Goal: Transaction & Acquisition: Purchase product/service

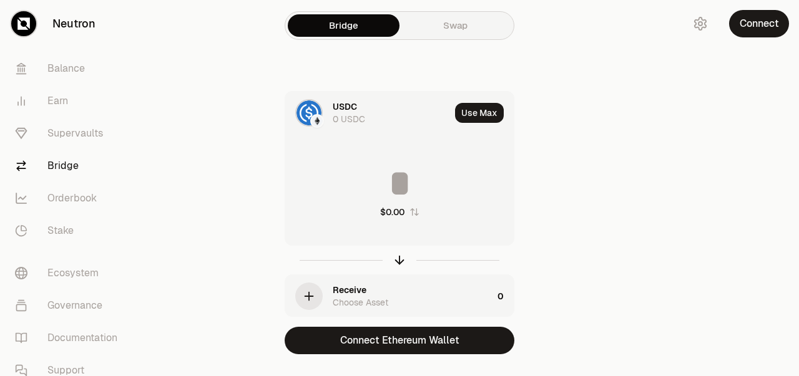
click at [304, 111] on img at bounding box center [308, 112] width 25 height 25
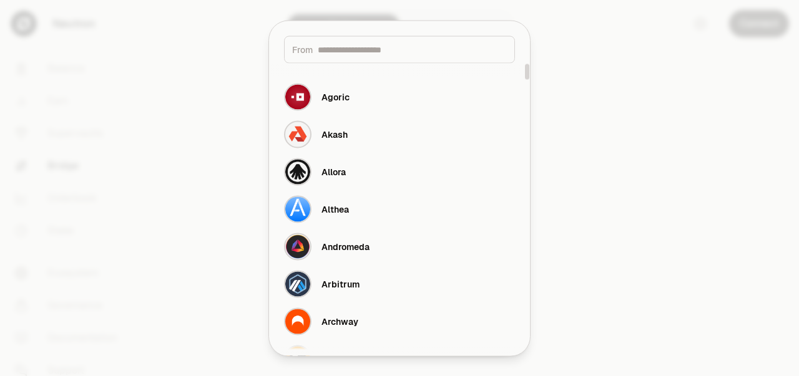
click at [333, 288] on div "Arbitrum" at bounding box center [340, 284] width 38 height 12
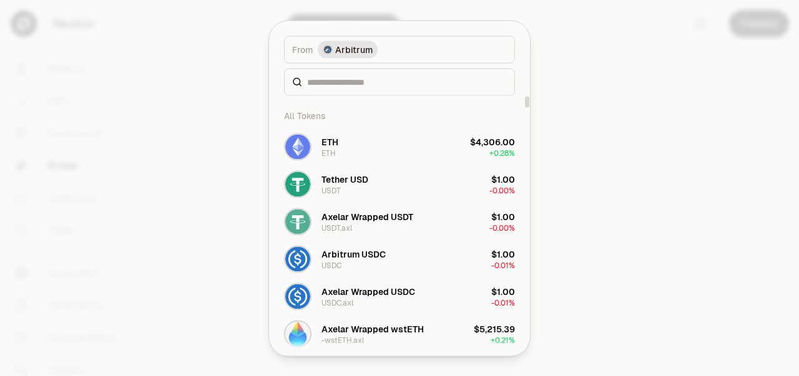
click at [379, 182] on button "Tether USD USDT $1.00 -0.00%" at bounding box center [399, 183] width 246 height 37
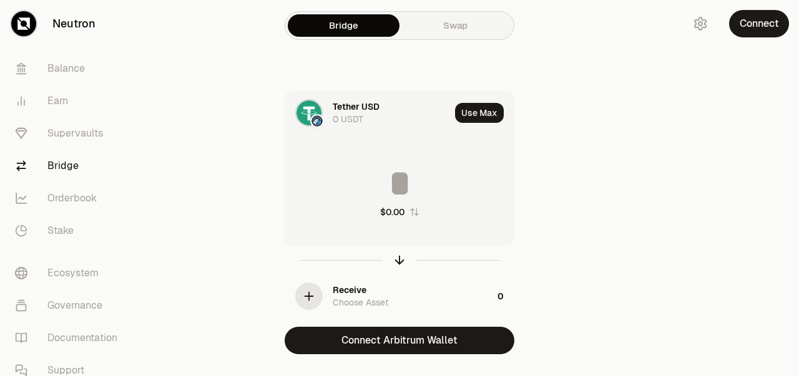
click at [362, 303] on div "Choose Asset" at bounding box center [361, 302] width 56 height 12
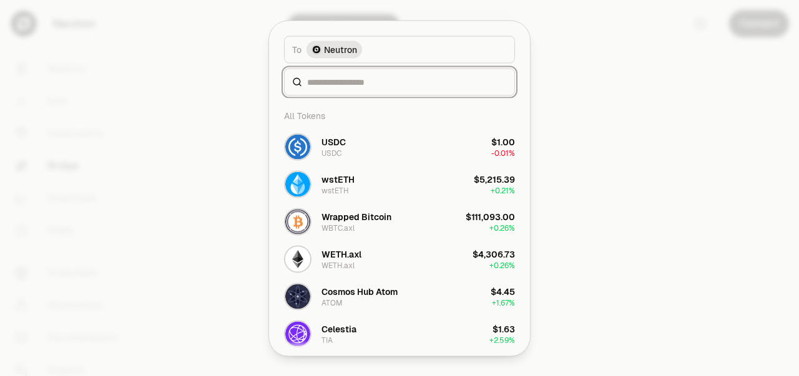
click at [344, 83] on input at bounding box center [407, 81] width 200 height 12
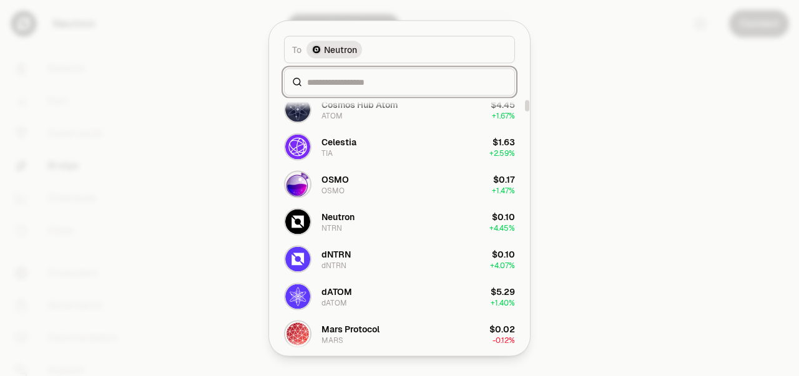
scroll to position [125, 0]
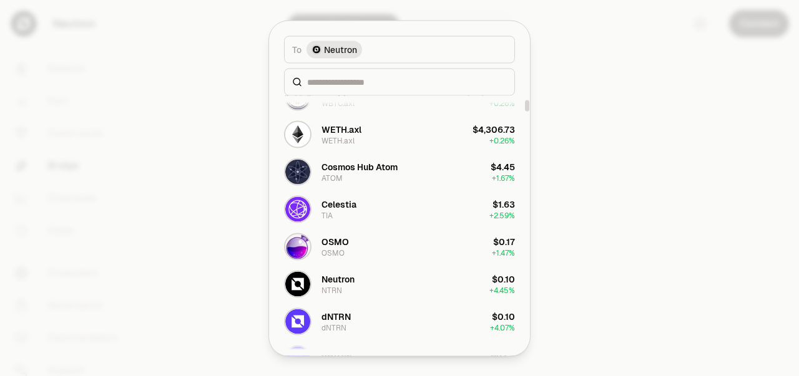
click at [362, 283] on button "Neutron NTRN $0.10 + 4.45%" at bounding box center [399, 283] width 246 height 37
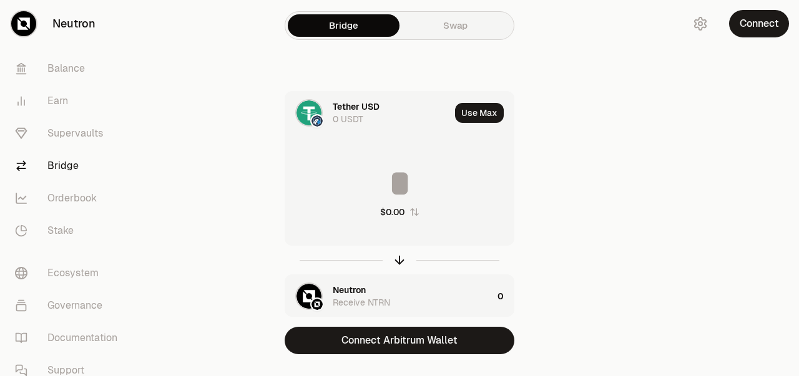
click at [419, 349] on button "Connect Arbitrum Wallet" at bounding box center [399, 340] width 230 height 27
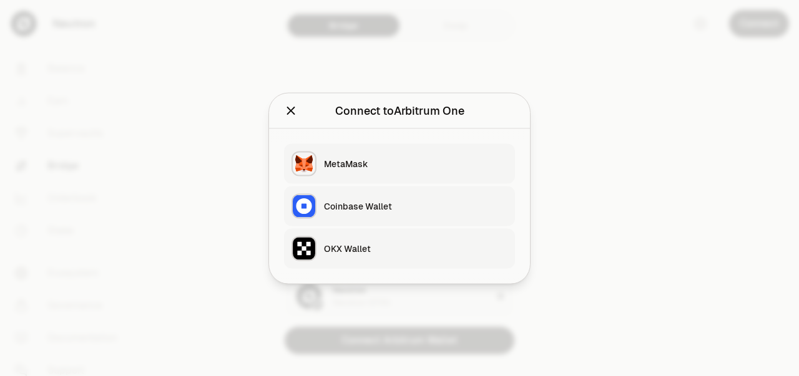
click at [352, 251] on div "OKX Wallet" at bounding box center [415, 248] width 183 height 12
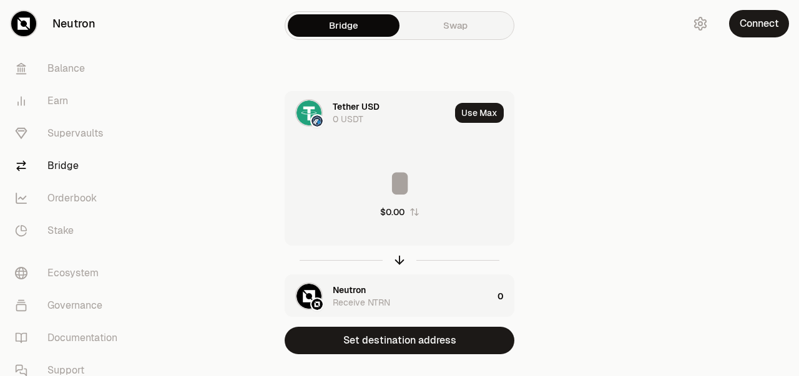
click at [740, 192] on div at bounding box center [729, 202] width 140 height 404
click at [316, 112] on img at bounding box center [308, 112] width 25 height 25
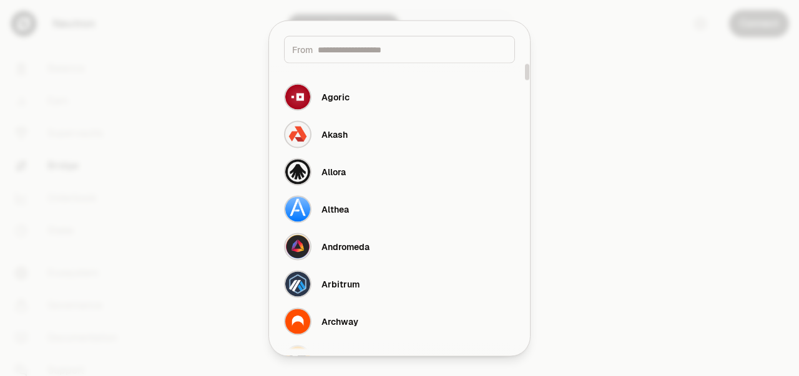
click at [356, 278] on div "Arbitrum" at bounding box center [340, 284] width 38 height 12
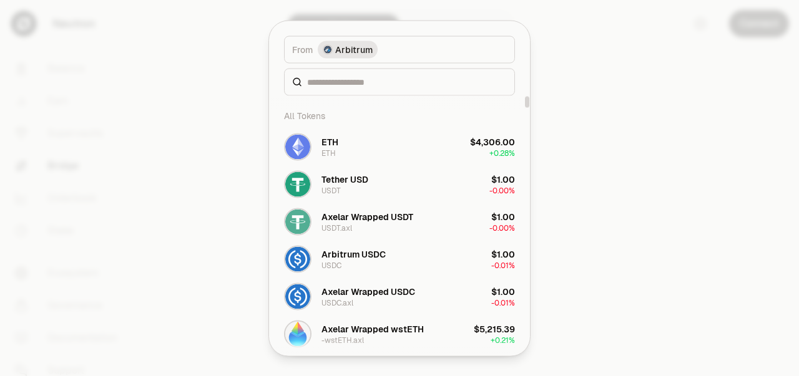
click at [371, 257] on div "Arbitrum USDC" at bounding box center [353, 254] width 64 height 12
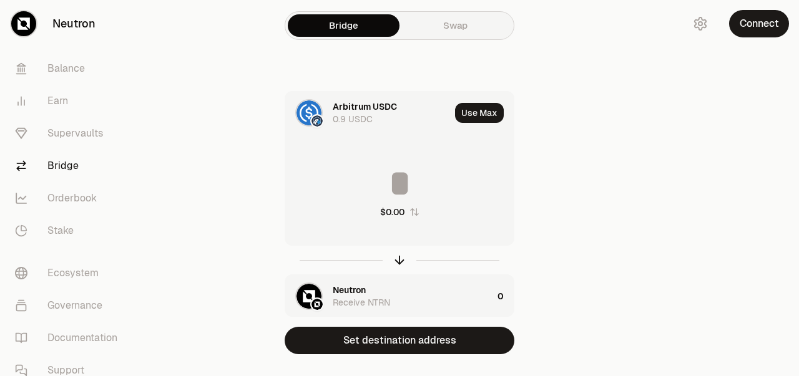
click at [389, 338] on button "Set destination address" at bounding box center [399, 340] width 230 height 27
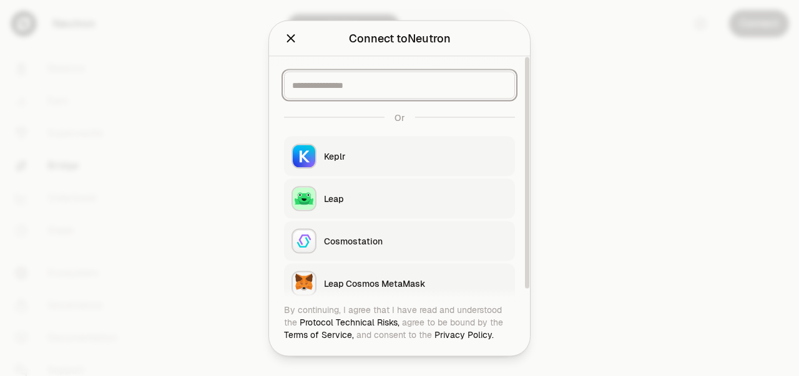
click at [343, 89] on input at bounding box center [399, 85] width 215 height 12
paste input "**********"
type input "**********"
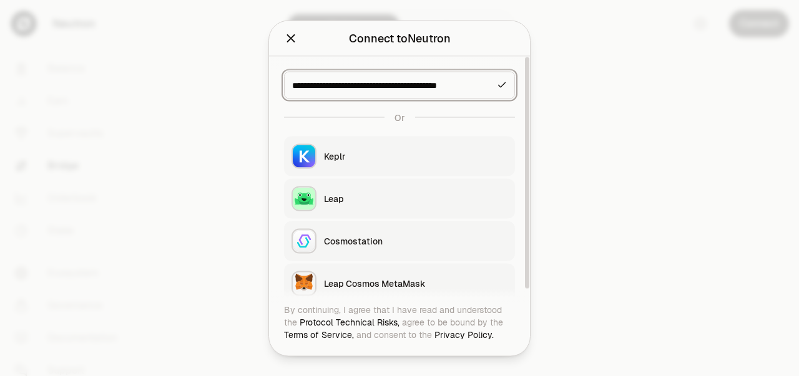
click at [504, 83] on icon "button" at bounding box center [501, 85] width 7 height 6
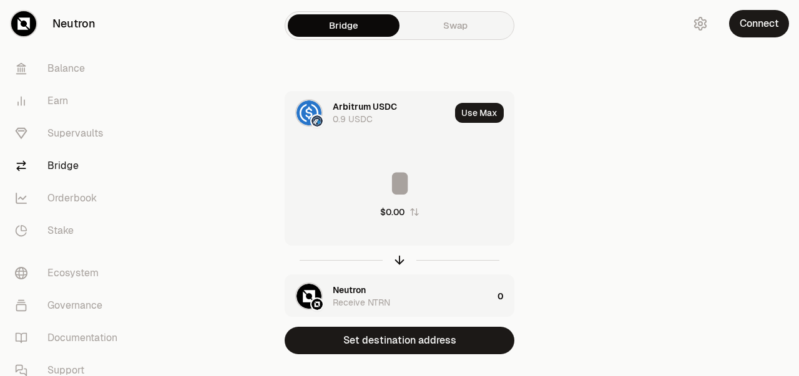
click at [434, 341] on button "Set destination address" at bounding box center [399, 340] width 230 height 27
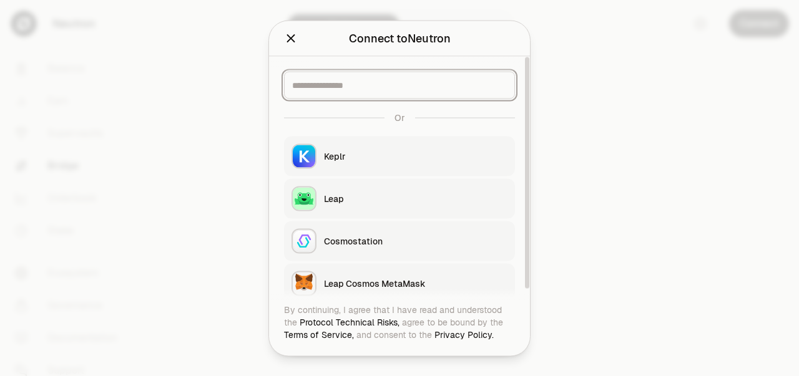
click at [386, 79] on input at bounding box center [399, 85] width 215 height 12
paste input "**********"
type input "**********"
click at [503, 85] on icon "button" at bounding box center [502, 85] width 10 height 10
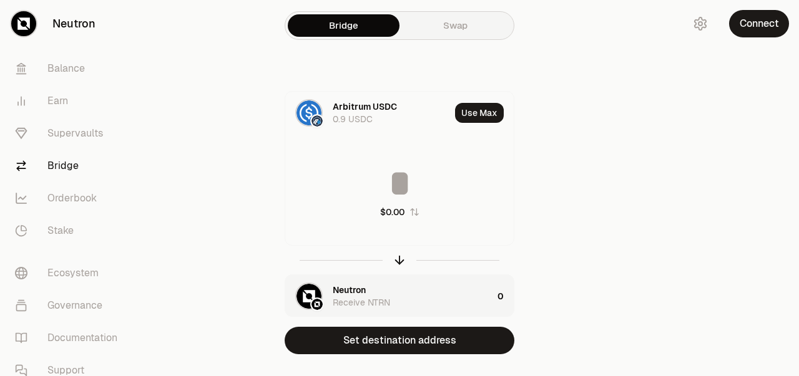
click at [376, 183] on input at bounding box center [399, 183] width 228 height 37
click at [762, 17] on button "Connect" at bounding box center [759, 23] width 60 height 27
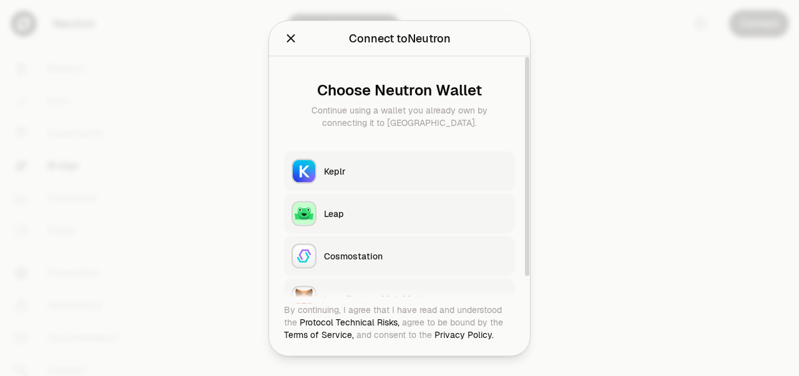
click at [445, 90] on div "Choose Neutron Wallet" at bounding box center [399, 89] width 211 height 17
click at [643, 95] on div at bounding box center [399, 188] width 799 height 376
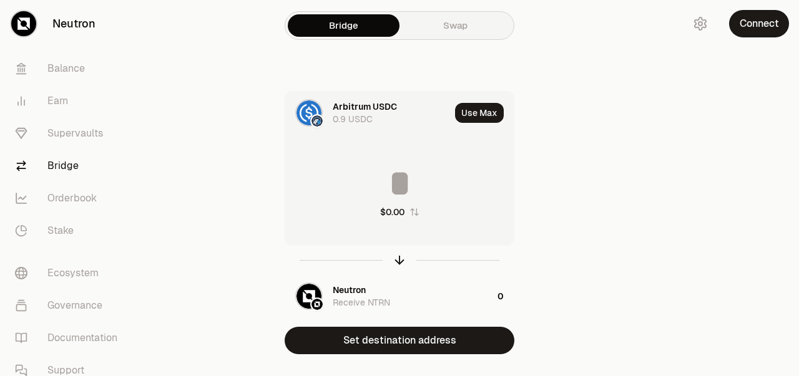
click at [379, 304] on div "Receive NTRN" at bounding box center [361, 302] width 57 height 12
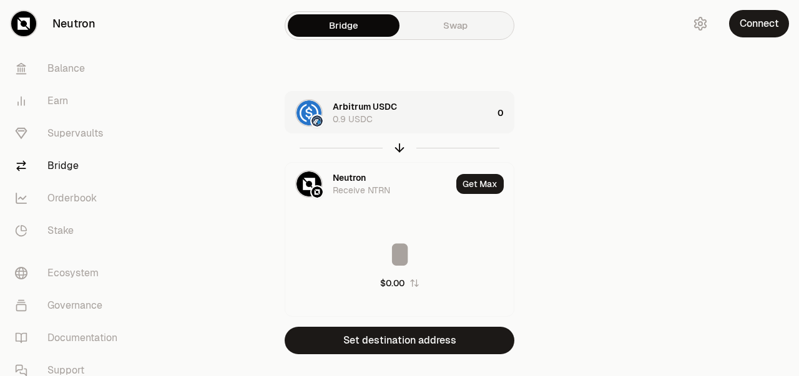
click at [439, 343] on button "Set destination address" at bounding box center [399, 340] width 230 height 27
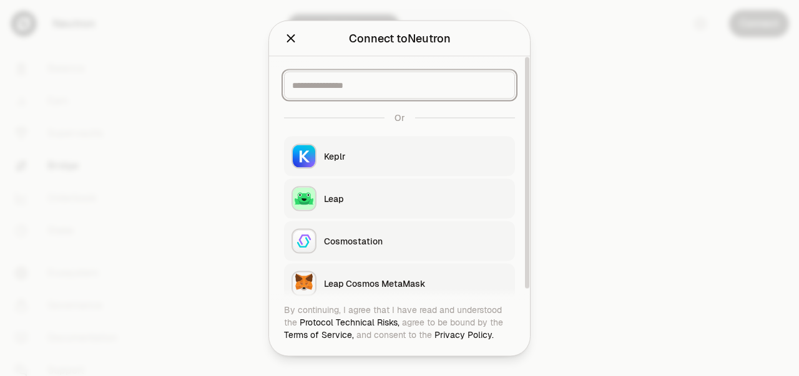
click at [364, 86] on input at bounding box center [399, 85] width 215 height 12
paste input "**********"
type input "**********"
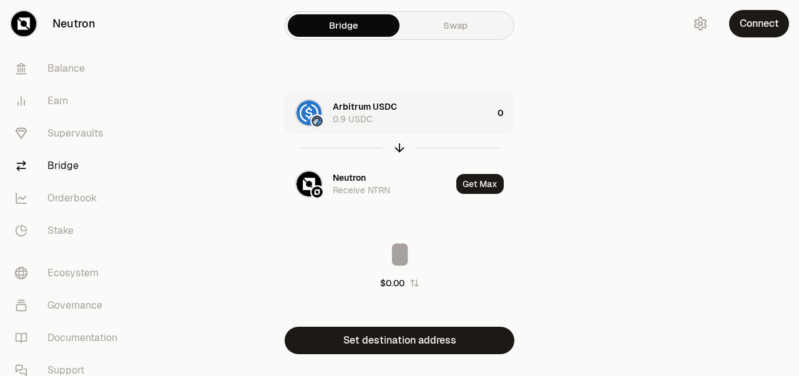
click at [406, 251] on input at bounding box center [399, 254] width 228 height 37
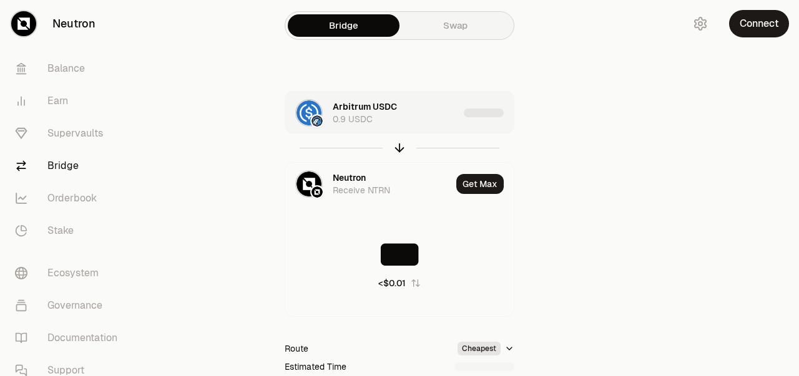
type input "***"
click at [651, 240] on main "Bridge Swap Arbitrum USDC 0.9 USDC Neutron Receive NTRN Get Max *** <$0.01 Rout…" at bounding box center [469, 254] width 659 height 509
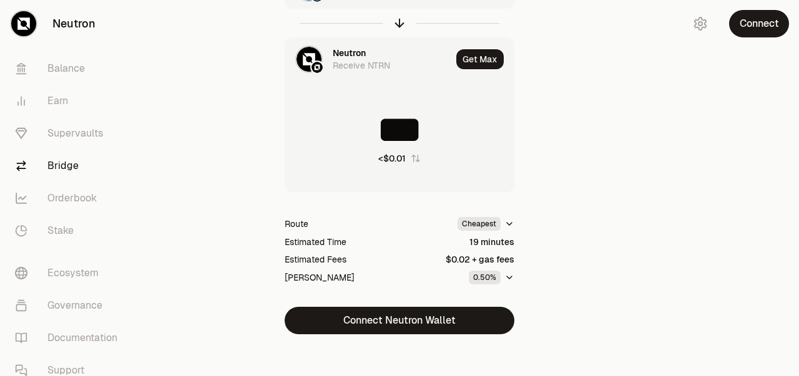
scroll to position [0, 0]
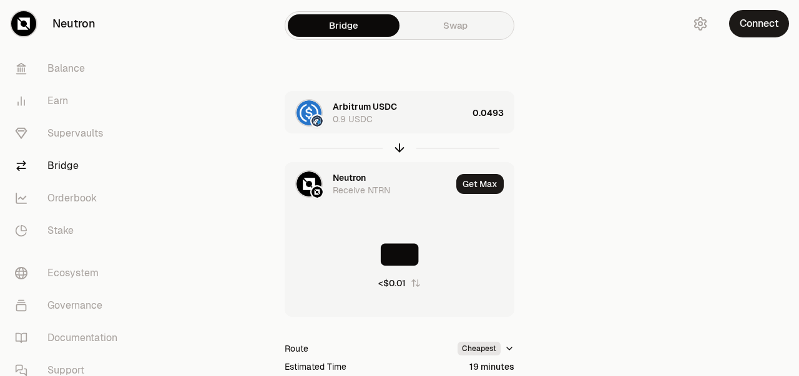
click at [369, 189] on div "Receive NTRN" at bounding box center [361, 190] width 57 height 12
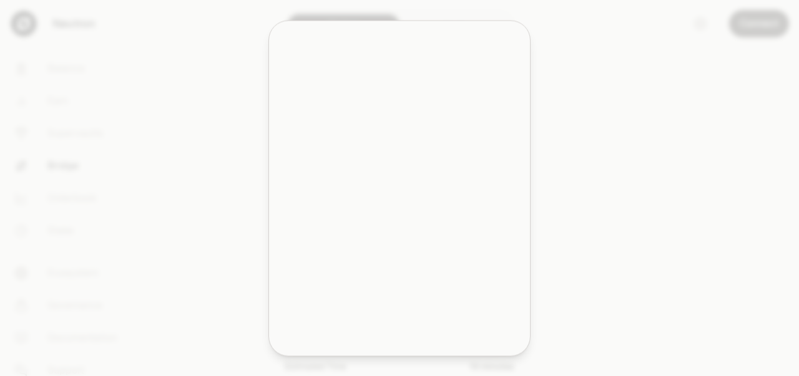
click at [369, 195] on button "wstETH wstETH $5,215.39 + 0.21%" at bounding box center [399, 183] width 246 height 37
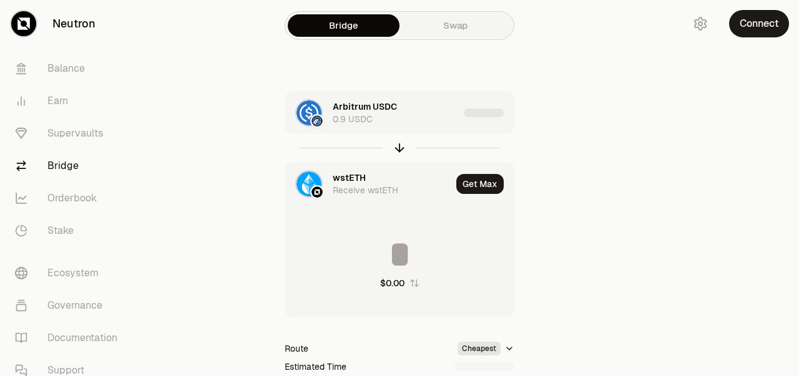
type input "**********"
click at [365, 187] on div "Receive wstETH" at bounding box center [366, 190] width 66 height 12
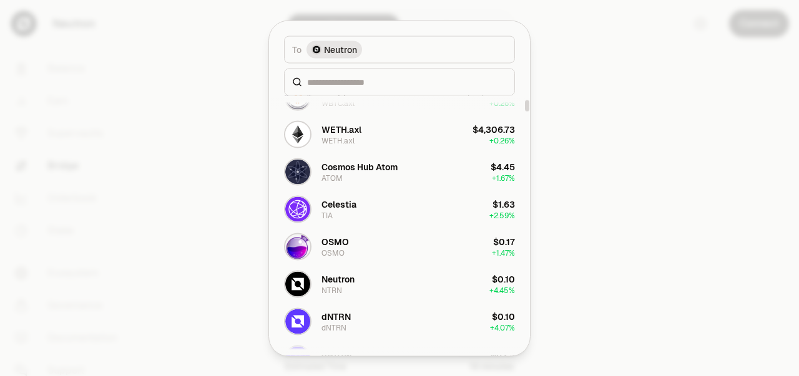
scroll to position [187, 0]
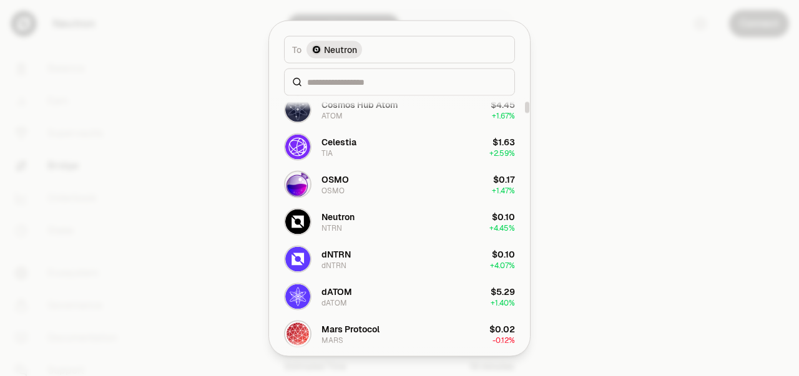
click at [354, 228] on div "Neutron NTRN" at bounding box center [337, 221] width 33 height 22
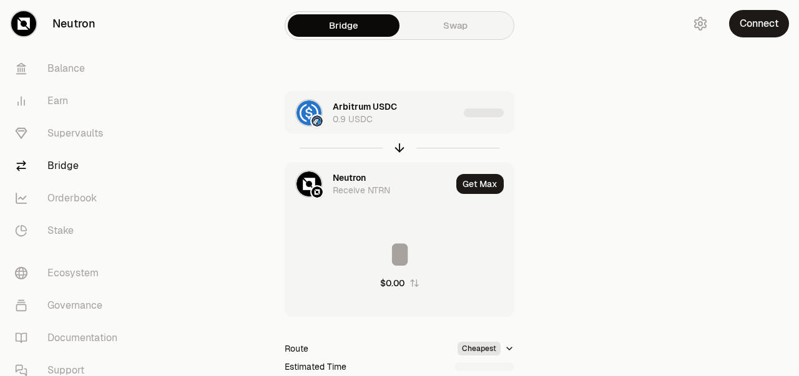
click at [654, 213] on main "Bridge Swap Arbitrum USDC 0.9 USDC Neutron Receive NTRN Get Max $0.00 Route Che…" at bounding box center [469, 254] width 659 height 509
click at [432, 112] on div "Arbitrum USDC 0.9 USDC" at bounding box center [396, 112] width 126 height 25
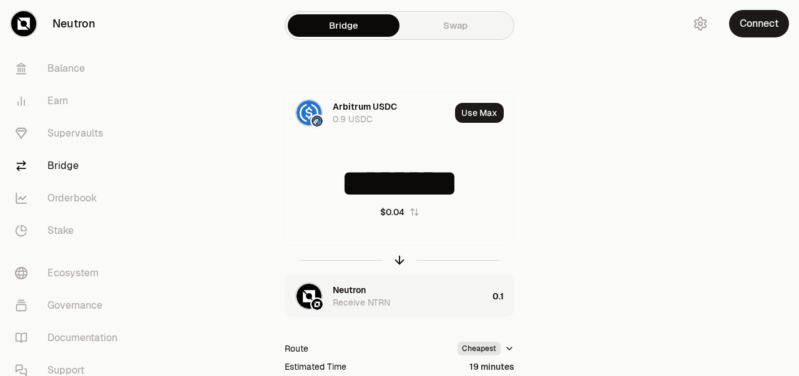
click at [384, 177] on input "********" at bounding box center [399, 183] width 228 height 37
click at [568, 183] on div "Arbitrum USDC 0.9 USDC Use Max ******** $0.04 Neutron Receive NTRN 0.1 Route Ch…" at bounding box center [399, 275] width 419 height 368
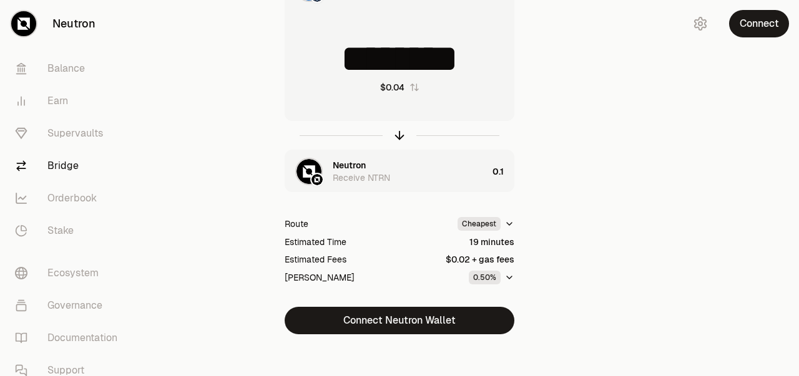
scroll to position [133, 0]
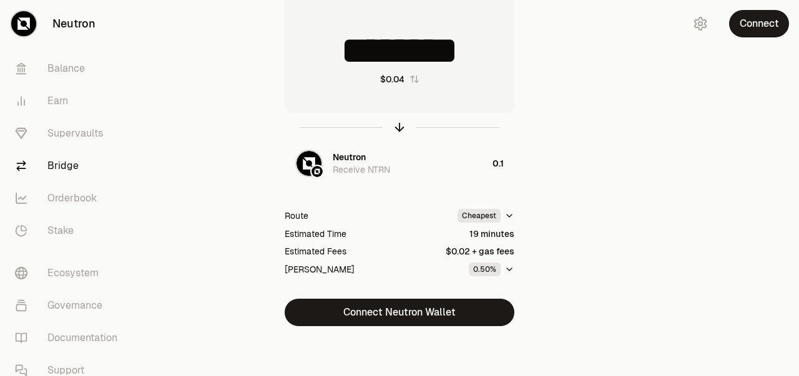
click at [354, 168] on div "Receive NTRN" at bounding box center [361, 169] width 57 height 12
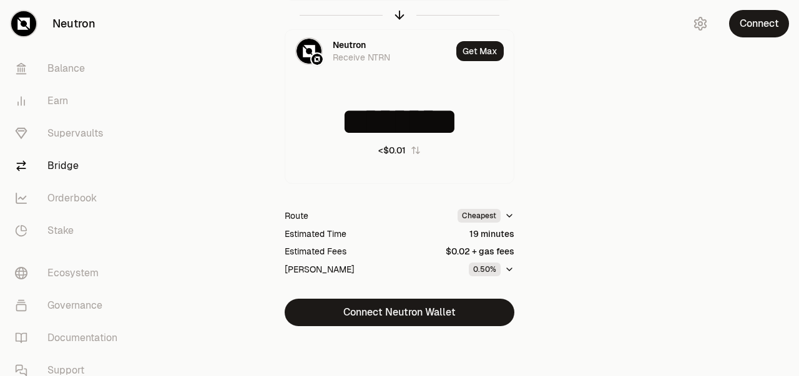
click at [414, 315] on button "Connect Neutron Wallet" at bounding box center [399, 312] width 230 height 27
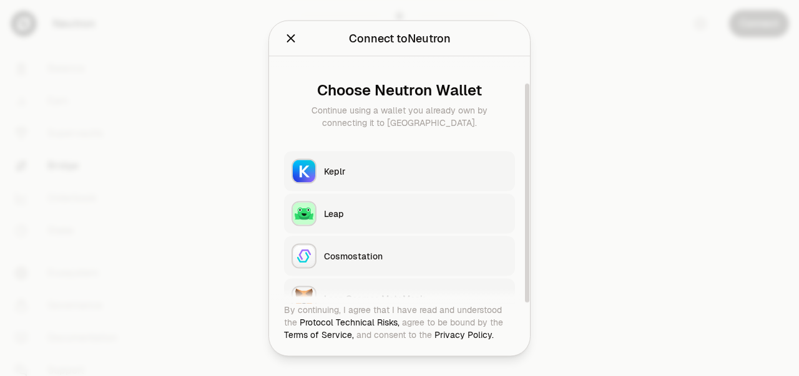
scroll to position [30, 0]
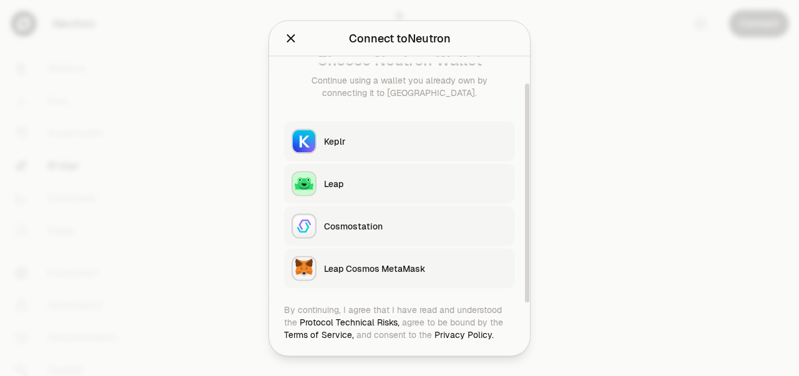
click at [366, 145] on div "Keplr" at bounding box center [415, 141] width 183 height 12
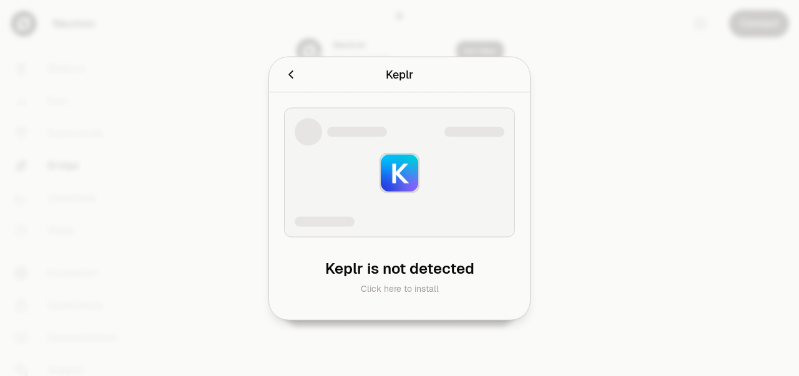
click at [294, 77] on icon "Cancel" at bounding box center [291, 74] width 14 height 14
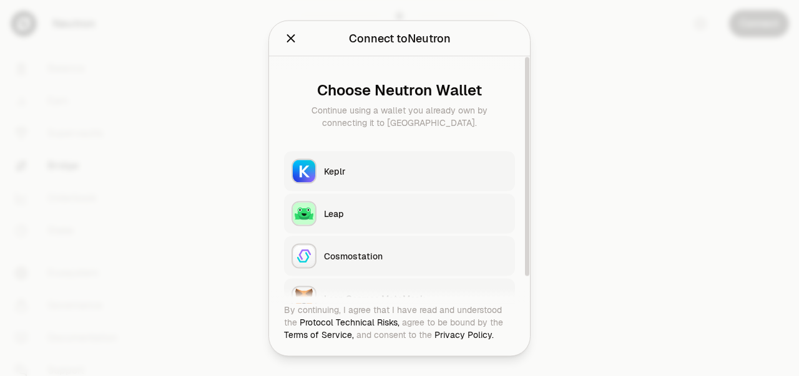
click at [349, 215] on div "Leap" at bounding box center [415, 213] width 183 height 12
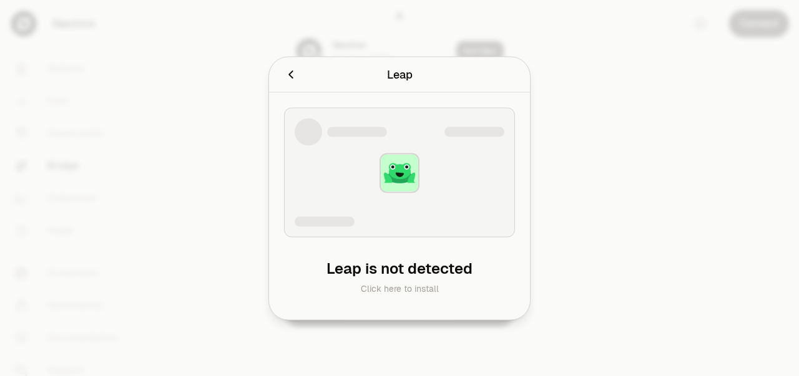
click at [293, 74] on icon "Cancel" at bounding box center [291, 74] width 14 height 14
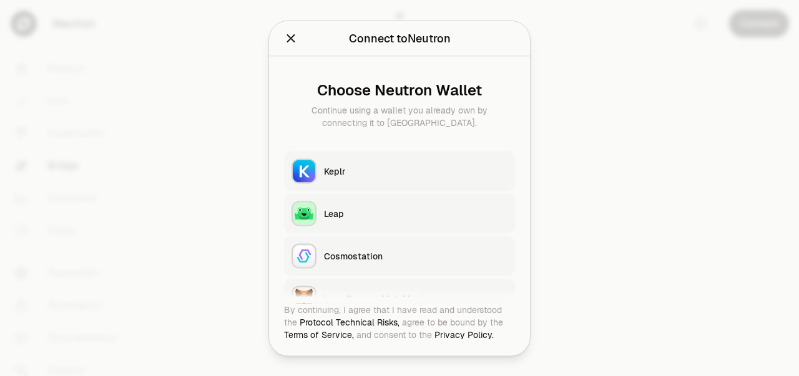
click at [289, 39] on icon "Close" at bounding box center [291, 38] width 8 height 8
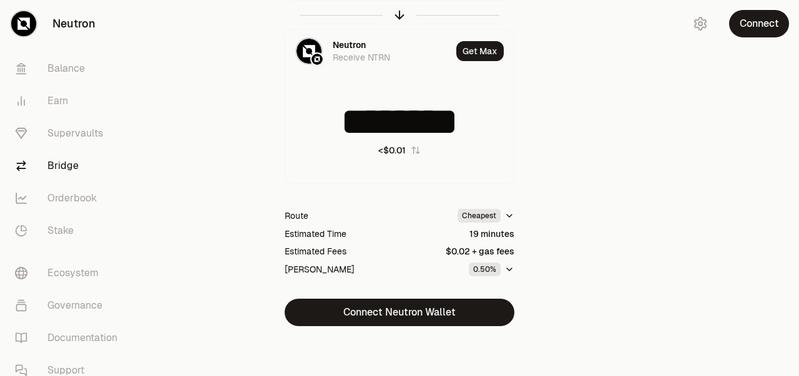
click at [429, 320] on button "Connect Neutron Wallet" at bounding box center [399, 312] width 230 height 27
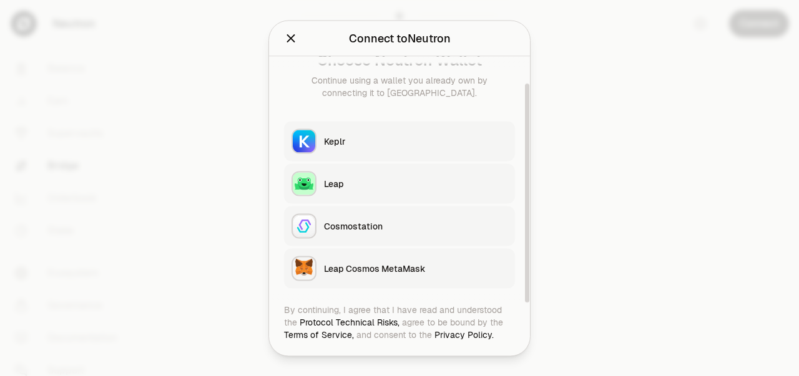
click at [385, 267] on div "Leap Cosmos MetaMask" at bounding box center [415, 268] width 183 height 12
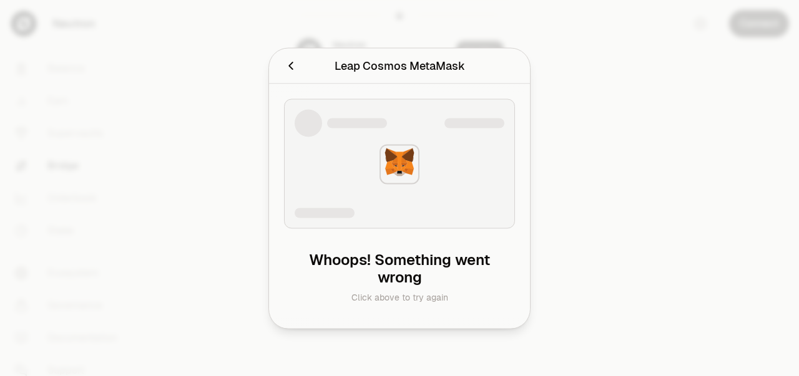
click at [593, 157] on div at bounding box center [399, 188] width 799 height 376
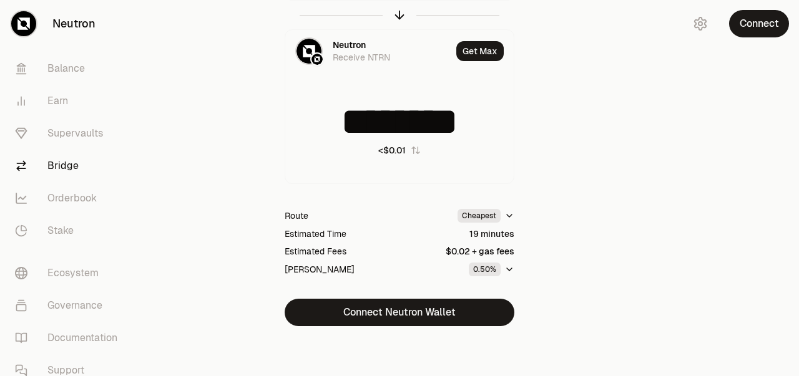
scroll to position [0, 0]
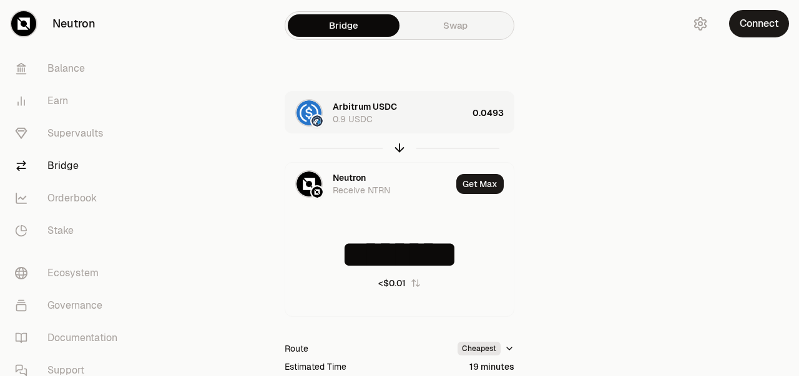
click at [358, 197] on div "Neutron Receive NTRN" at bounding box center [368, 184] width 166 height 42
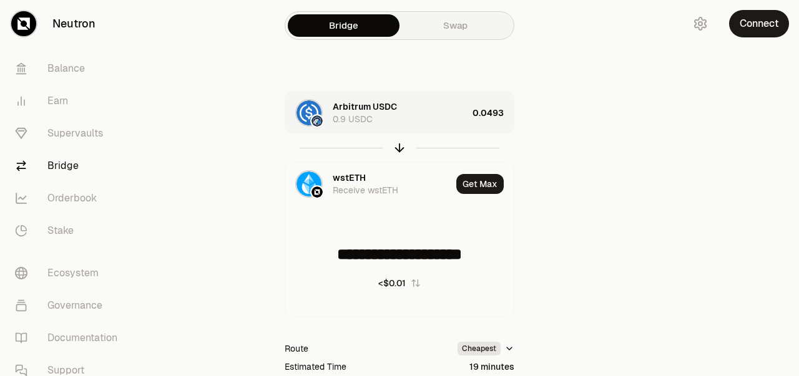
click at [365, 186] on div "Receive wstETH" at bounding box center [366, 190] width 66 height 12
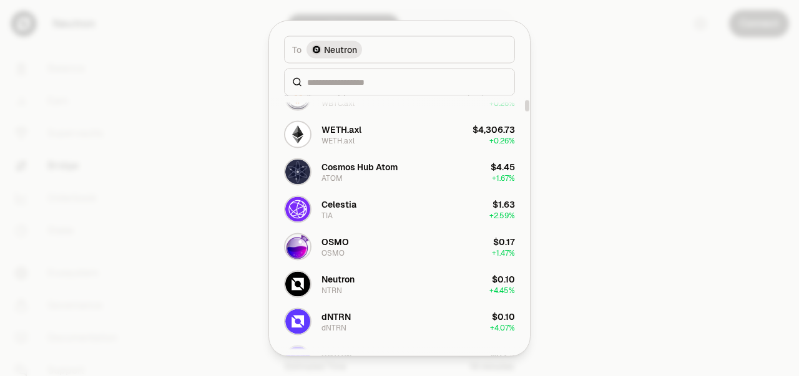
scroll to position [187, 0]
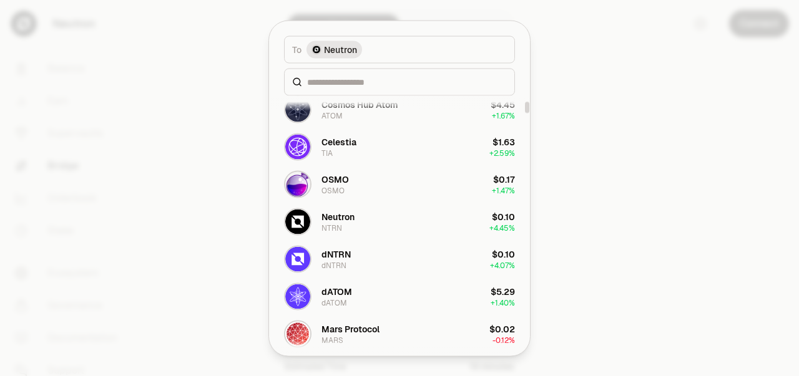
click at [340, 227] on div "NTRN" at bounding box center [331, 228] width 21 height 10
type input "********"
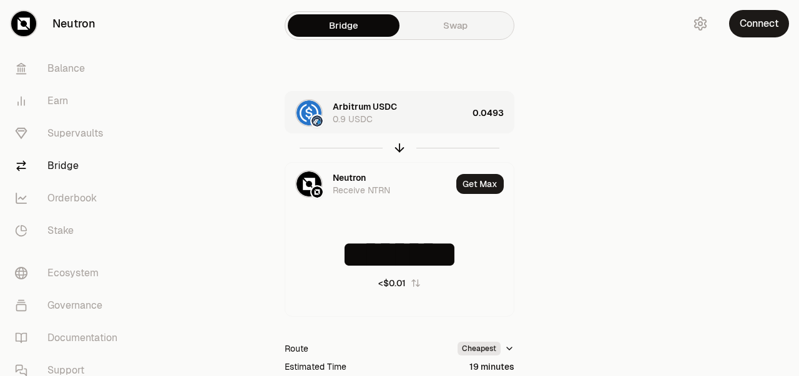
click at [588, 215] on div "Arbitrum USDC 0.9 USDC 0.0493 Neutron Receive NTRN Get Max ******** <$0.01 Rout…" at bounding box center [399, 275] width 419 height 368
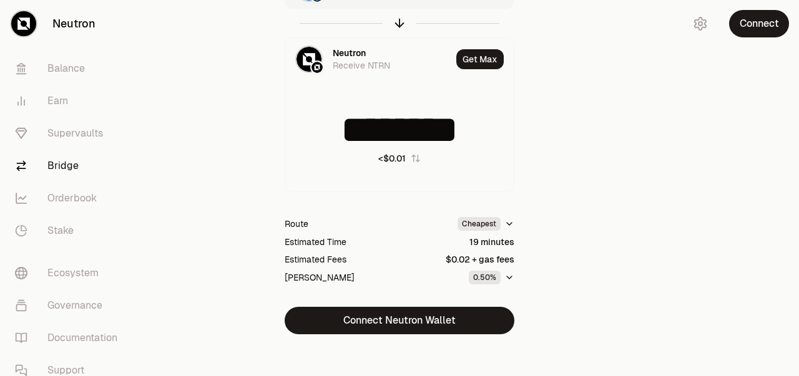
scroll to position [133, 0]
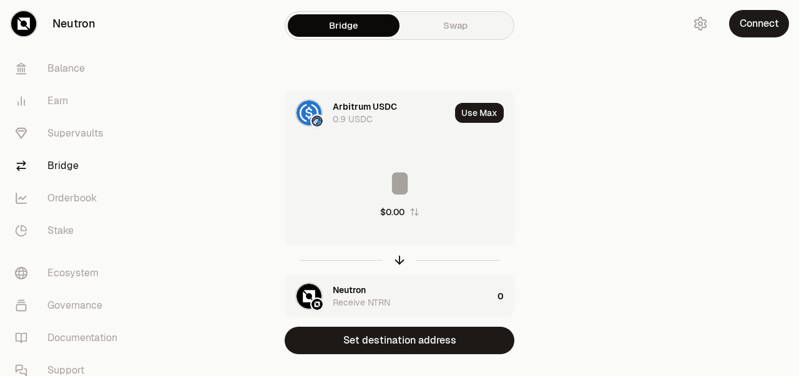
click at [752, 27] on button "Connect" at bounding box center [759, 23] width 60 height 27
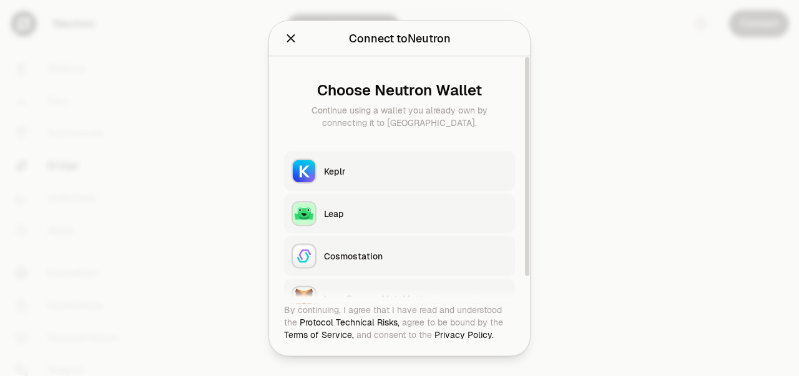
click at [613, 151] on div at bounding box center [399, 188] width 799 height 376
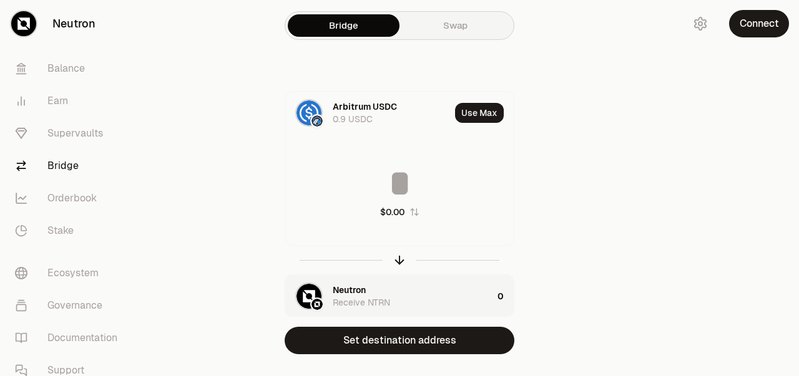
click at [401, 187] on input at bounding box center [399, 183] width 228 height 37
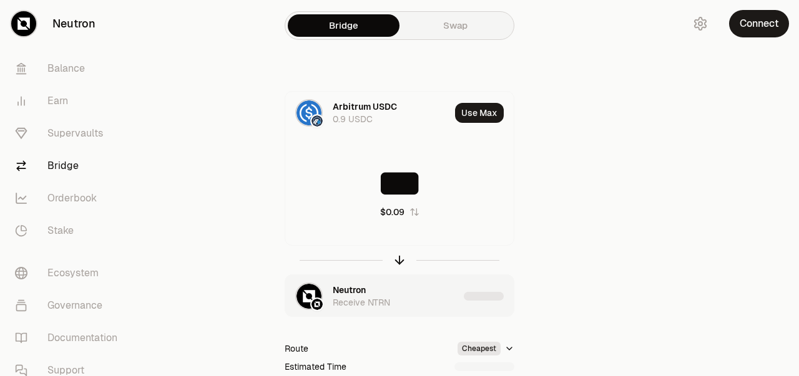
type input "***"
click at [591, 226] on div "Arbitrum USDC 0.9 USDC Use Max *** $0.09 Neutron Receive NTRN Route Cheapest Es…" at bounding box center [399, 275] width 419 height 368
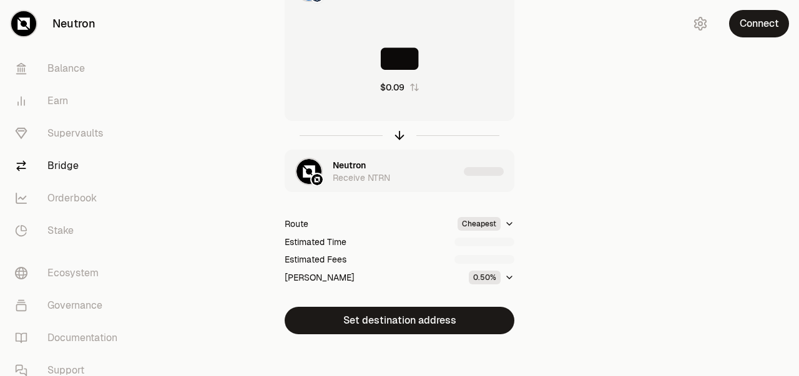
scroll to position [133, 0]
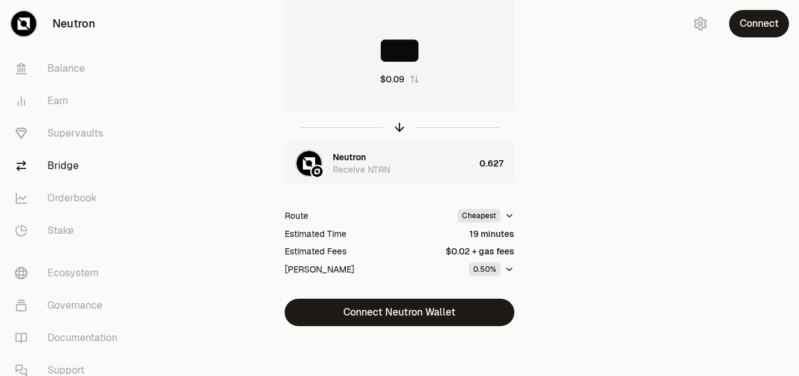
click at [424, 311] on button "Connect Neutron Wallet" at bounding box center [399, 312] width 230 height 27
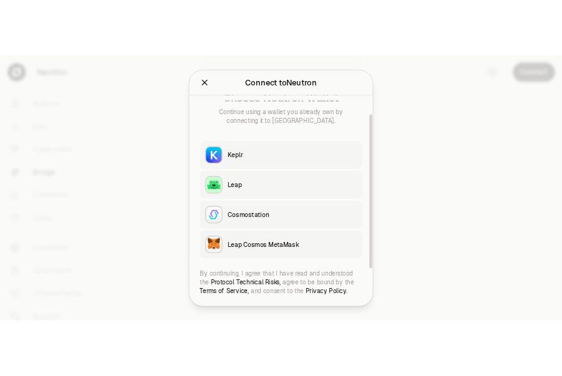
scroll to position [0, 0]
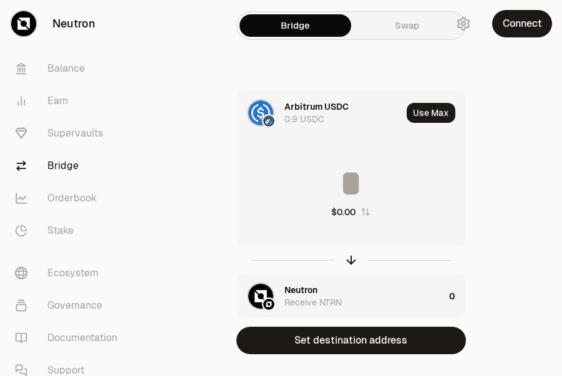
scroll to position [28, 0]
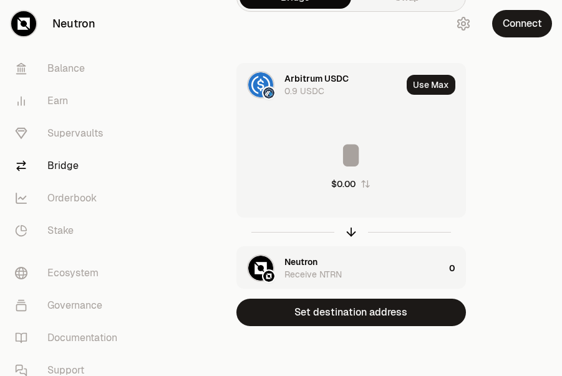
click at [376, 318] on button "Set destination address" at bounding box center [351, 312] width 230 height 27
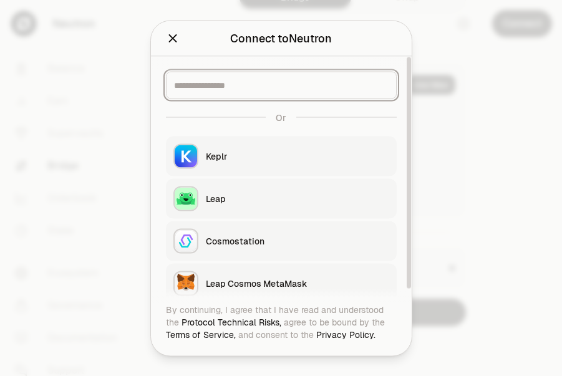
click at [226, 85] on input at bounding box center [281, 85] width 215 height 12
paste input "**********"
type input "**********"
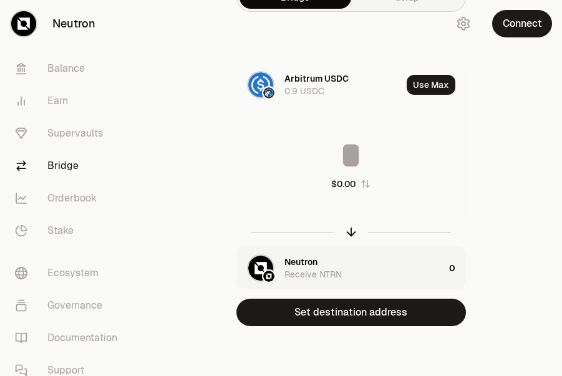
click at [348, 166] on input at bounding box center [351, 155] width 228 height 37
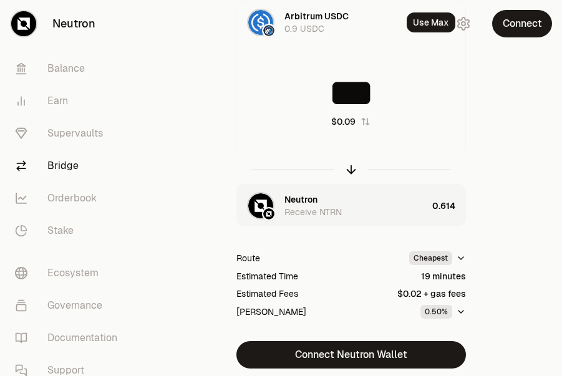
scroll to position [133, 0]
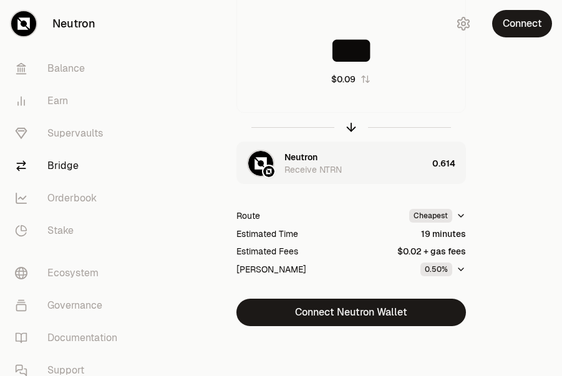
type input "***"
click at [389, 314] on button "Connect Neutron Wallet" at bounding box center [351, 312] width 230 height 27
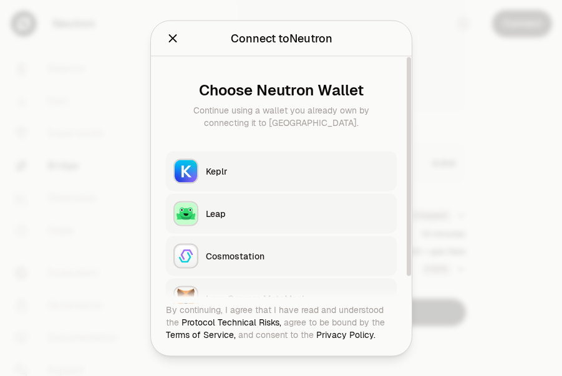
click at [230, 170] on div "Keplr" at bounding box center [297, 171] width 183 height 12
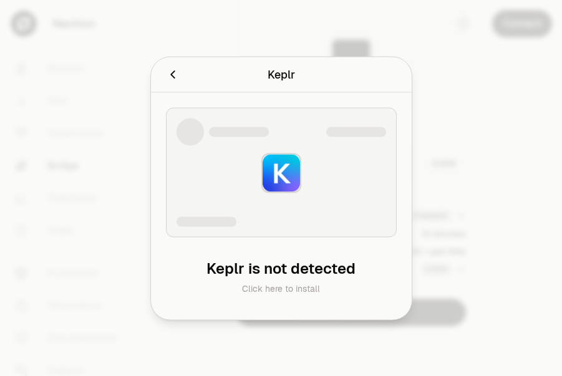
click at [173, 72] on icon "Cancel" at bounding box center [172, 74] width 4 height 8
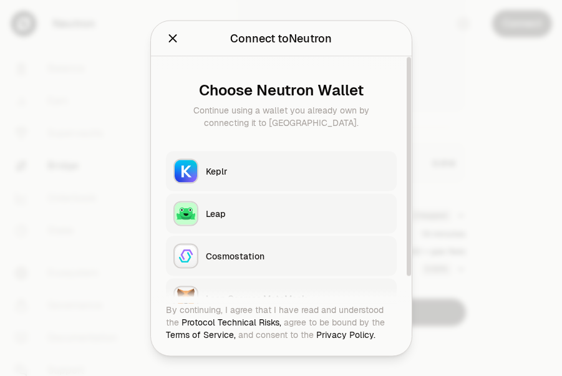
click at [273, 219] on div "Leap" at bounding box center [297, 213] width 183 height 12
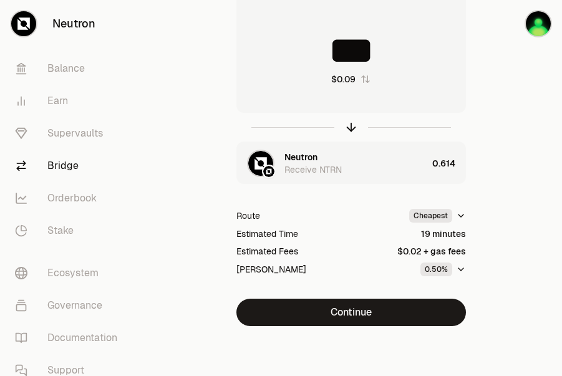
click at [387, 314] on button "Continue" at bounding box center [351, 312] width 230 height 27
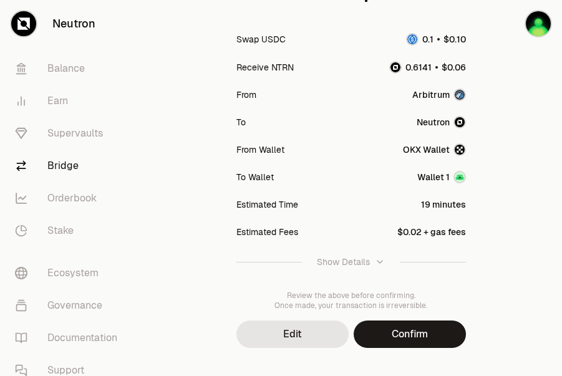
scroll to position [209, 0]
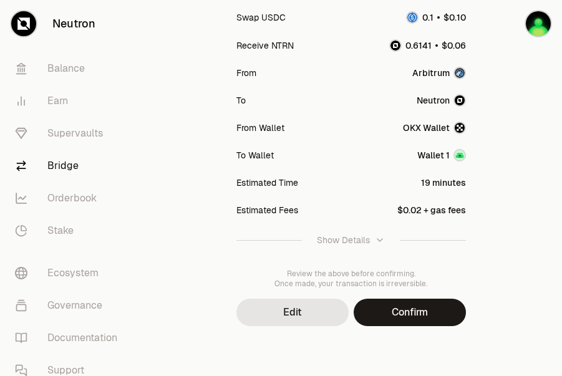
click at [410, 318] on button "Confirm" at bounding box center [410, 312] width 112 height 27
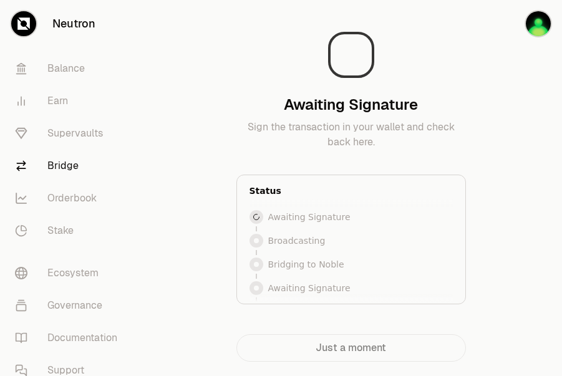
click at [354, 125] on p "Sign the transaction in your wallet and check back here." at bounding box center [351, 135] width 230 height 30
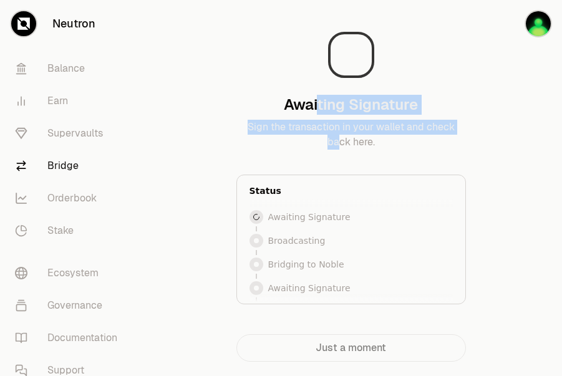
click at [341, 136] on div "Awaiting Signature Sign the transaction in your wallet and check back here." at bounding box center [351, 122] width 230 height 55
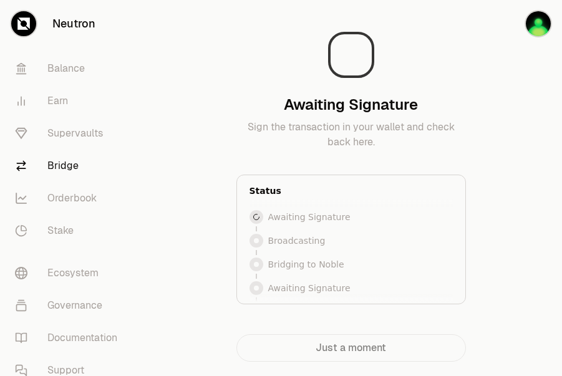
click at [416, 143] on p "Sign the transaction in your wallet and check back here." at bounding box center [351, 135] width 230 height 30
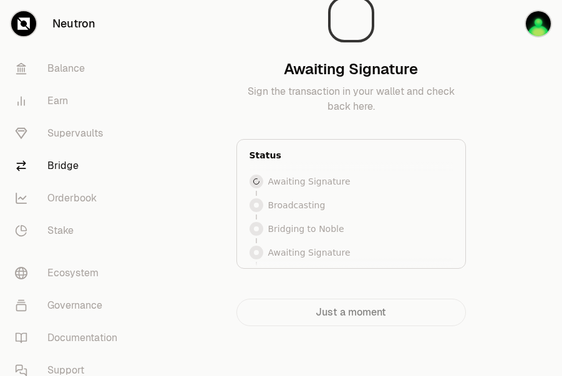
click at [358, 314] on div "Just a moment" at bounding box center [351, 312] width 230 height 27
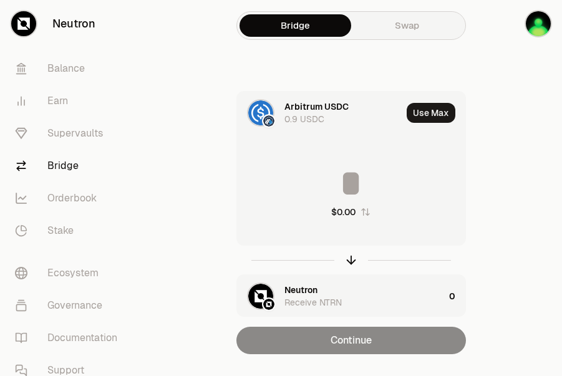
scroll to position [28, 0]
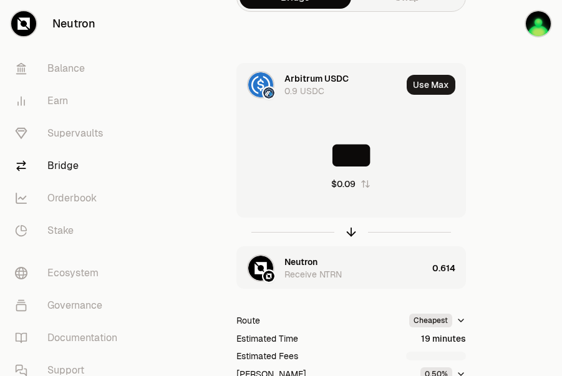
type input "***"
click at [498, 236] on div "Arbitrum USDC 0.9 USDC Use Max *** $0.09 Neutron Receive NTRN 0.614 Route Cheap…" at bounding box center [351, 247] width 392 height 368
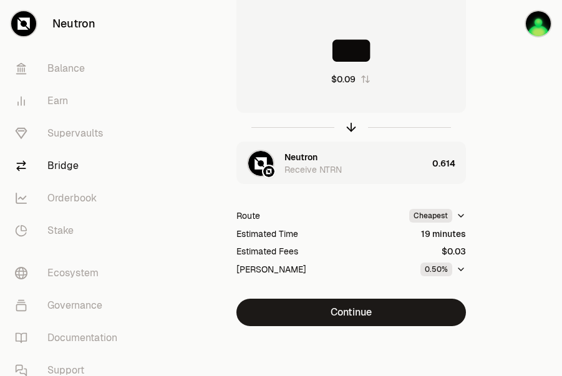
click at [400, 311] on button "Continue" at bounding box center [351, 312] width 230 height 27
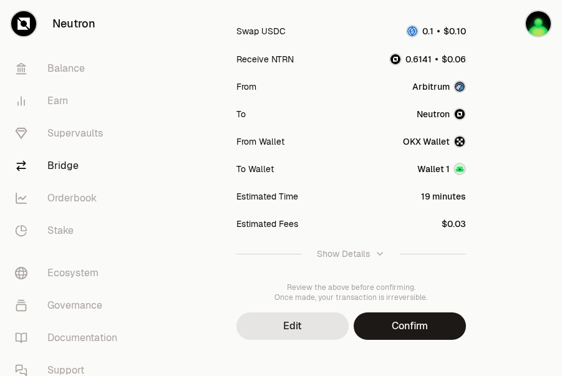
scroll to position [209, 0]
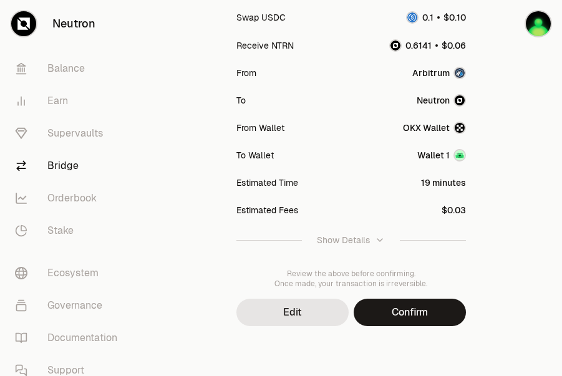
click at [399, 311] on button "Confirm" at bounding box center [410, 312] width 112 height 27
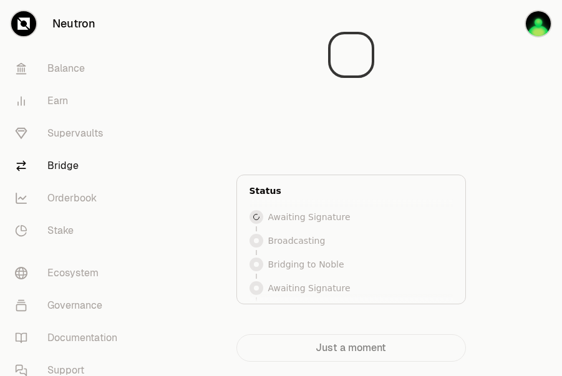
scroll to position [1, 0]
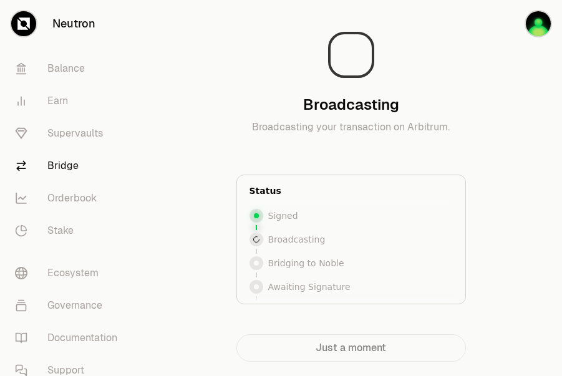
click at [380, 119] on div "Broadcasting Broadcasting your transaction on Arbitrum." at bounding box center [351, 122] width 230 height 55
drag, startPoint x: 351, startPoint y: 105, endPoint x: 359, endPoint y: 129, distance: 25.6
click at [359, 130] on div "Broadcasting Broadcasting your transaction on Arbitrum." at bounding box center [351, 122] width 230 height 55
click at [426, 132] on p "Broadcasting your transaction on Arbitrum." at bounding box center [351, 135] width 230 height 30
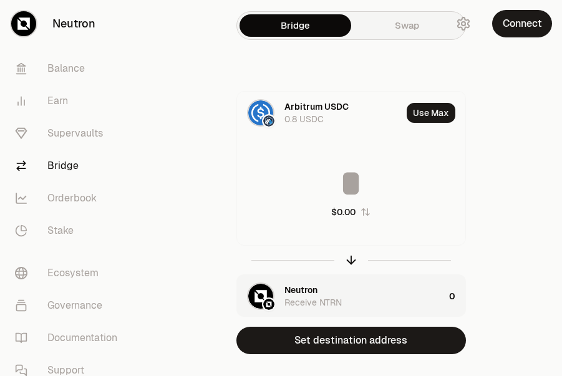
click at [352, 184] on input at bounding box center [351, 183] width 228 height 37
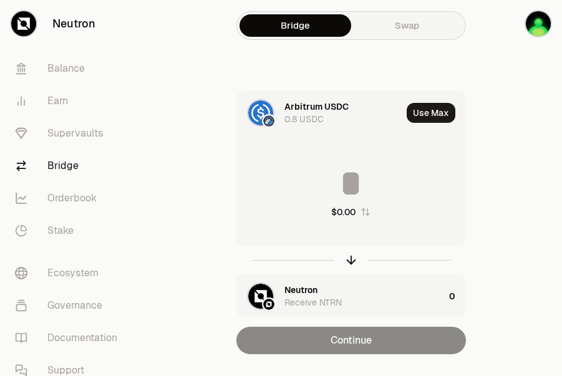
scroll to position [28, 0]
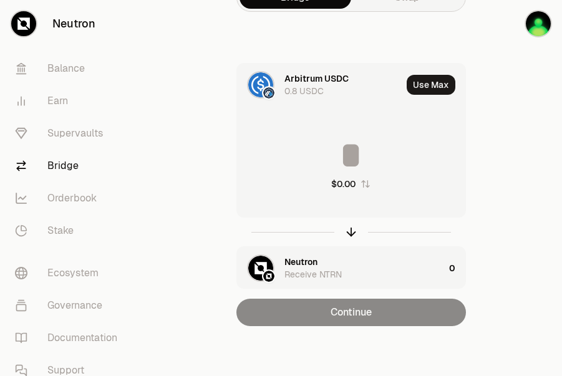
click at [545, 22] on img "button" at bounding box center [538, 23] width 25 height 25
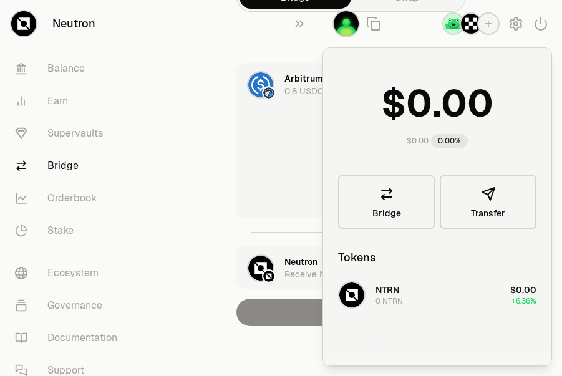
click at [314, 115] on div "$0.00" at bounding box center [351, 164] width 228 height 110
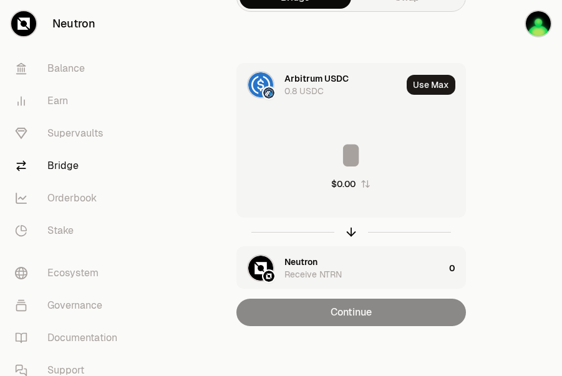
scroll to position [0, 0]
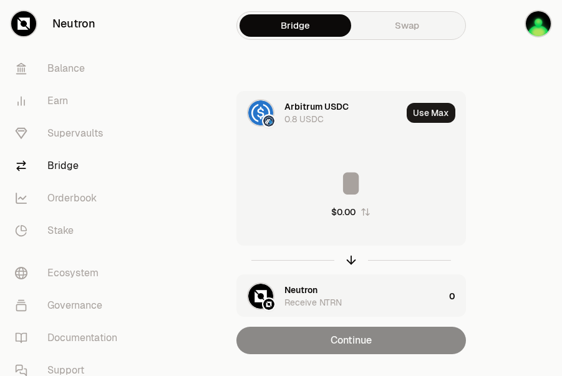
click at [535, 23] on img "button" at bounding box center [538, 23] width 25 height 25
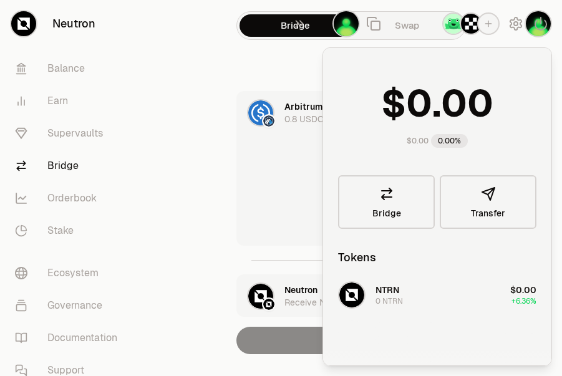
click at [183, 131] on div "Arbitrum USDC 0.8 USDC Use Max $0.00 Neutron Receive NTRN 0 Continue" at bounding box center [351, 222] width 392 height 263
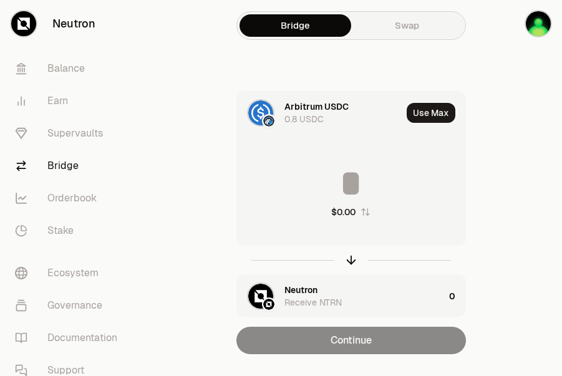
click at [495, 22] on icon "button" at bounding box center [499, 23] width 15 height 15
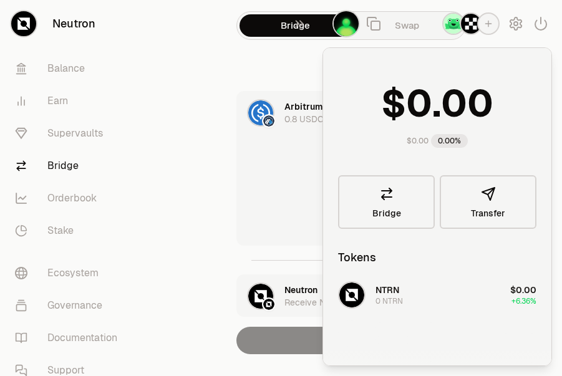
click at [180, 187] on div "Arbitrum USDC 0.8 USDC Use Max $0.00 Neutron Receive NTRN 0 Continue" at bounding box center [351, 222] width 392 height 263
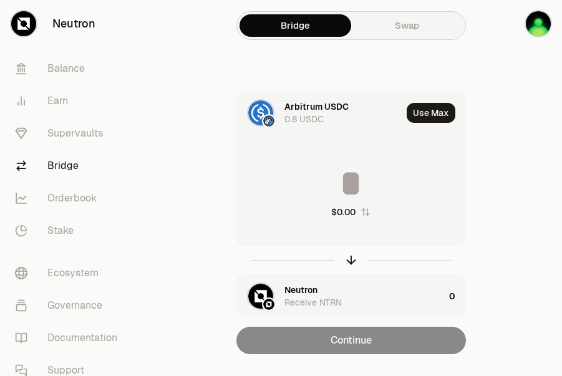
click at [273, 156] on div "$0.00" at bounding box center [351, 192] width 228 height 110
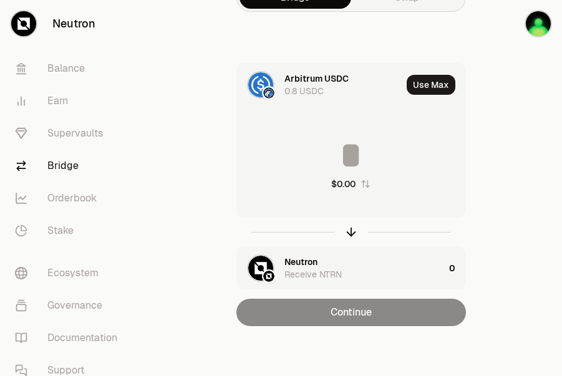
click at [514, 158] on div "Arbitrum USDC 0.8 USDC Use Max $0.00 Neutron Receive NTRN 0 Continue" at bounding box center [351, 194] width 392 height 263
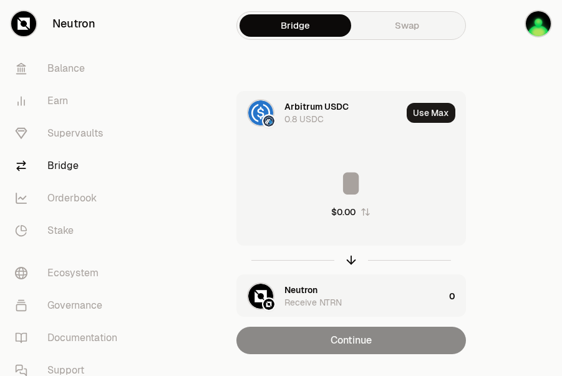
click at [293, 64] on div "Bridge Swap Arbitrum USDC 0.8 USDC Use Max $0.00 Neutron Receive NTRN 0 Continue" at bounding box center [351, 202] width 422 height 404
click at [541, 173] on div "Arbitrum USDC 0.8 USDC Use Max $0.00 Neutron Receive NTRN 0 Continue" at bounding box center [351, 222] width 392 height 263
click at [352, 263] on icon "button" at bounding box center [351, 260] width 14 height 14
